Goal: Task Accomplishment & Management: Manage account settings

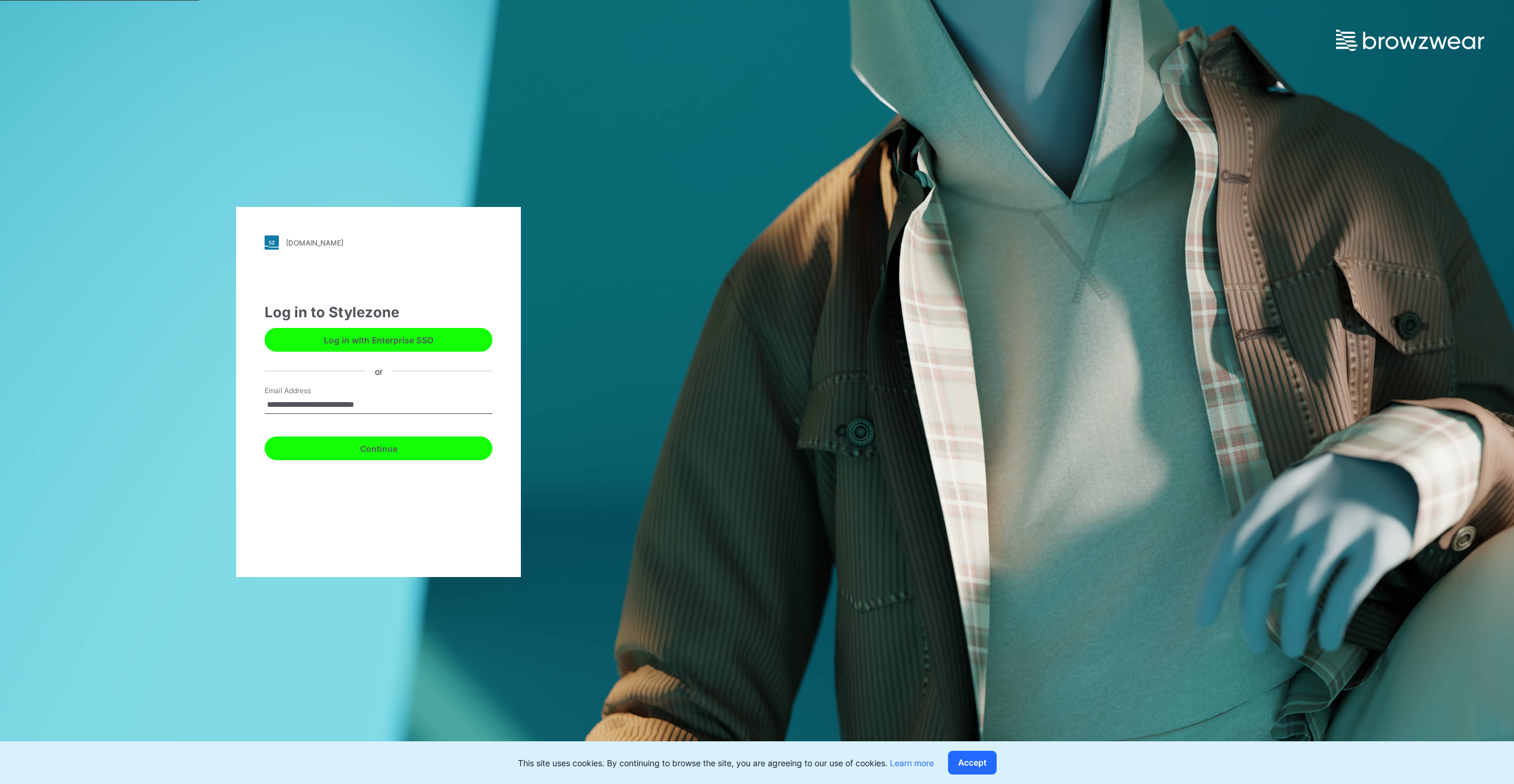
click at [421, 456] on button "Continue" at bounding box center [378, 448] width 228 height 24
click at [366, 444] on button "Continue" at bounding box center [378, 448] width 228 height 24
